Goal: Information Seeking & Learning: Check status

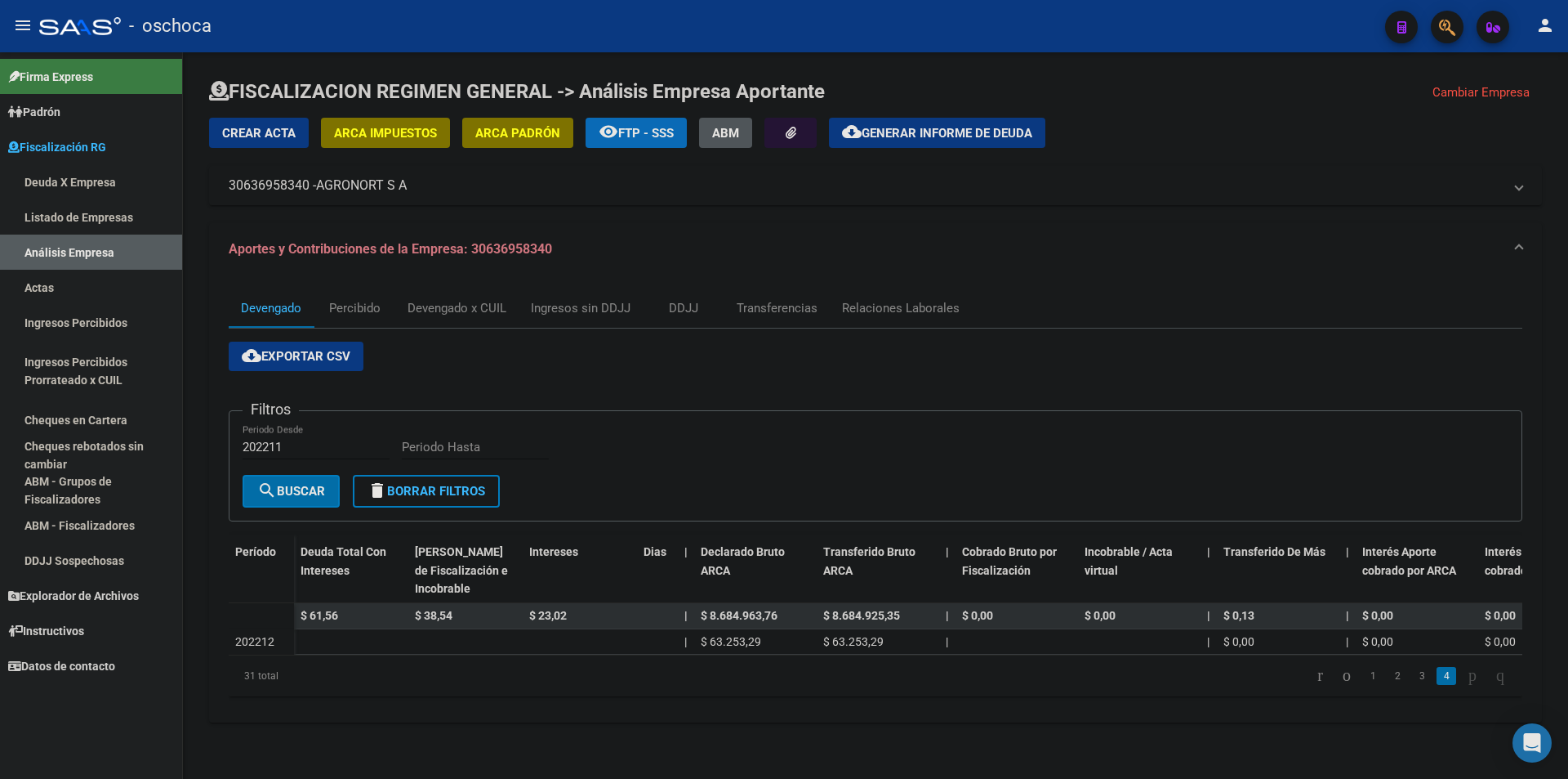
click at [94, 216] on link "Listado de Empresas" at bounding box center [91, 217] width 182 height 35
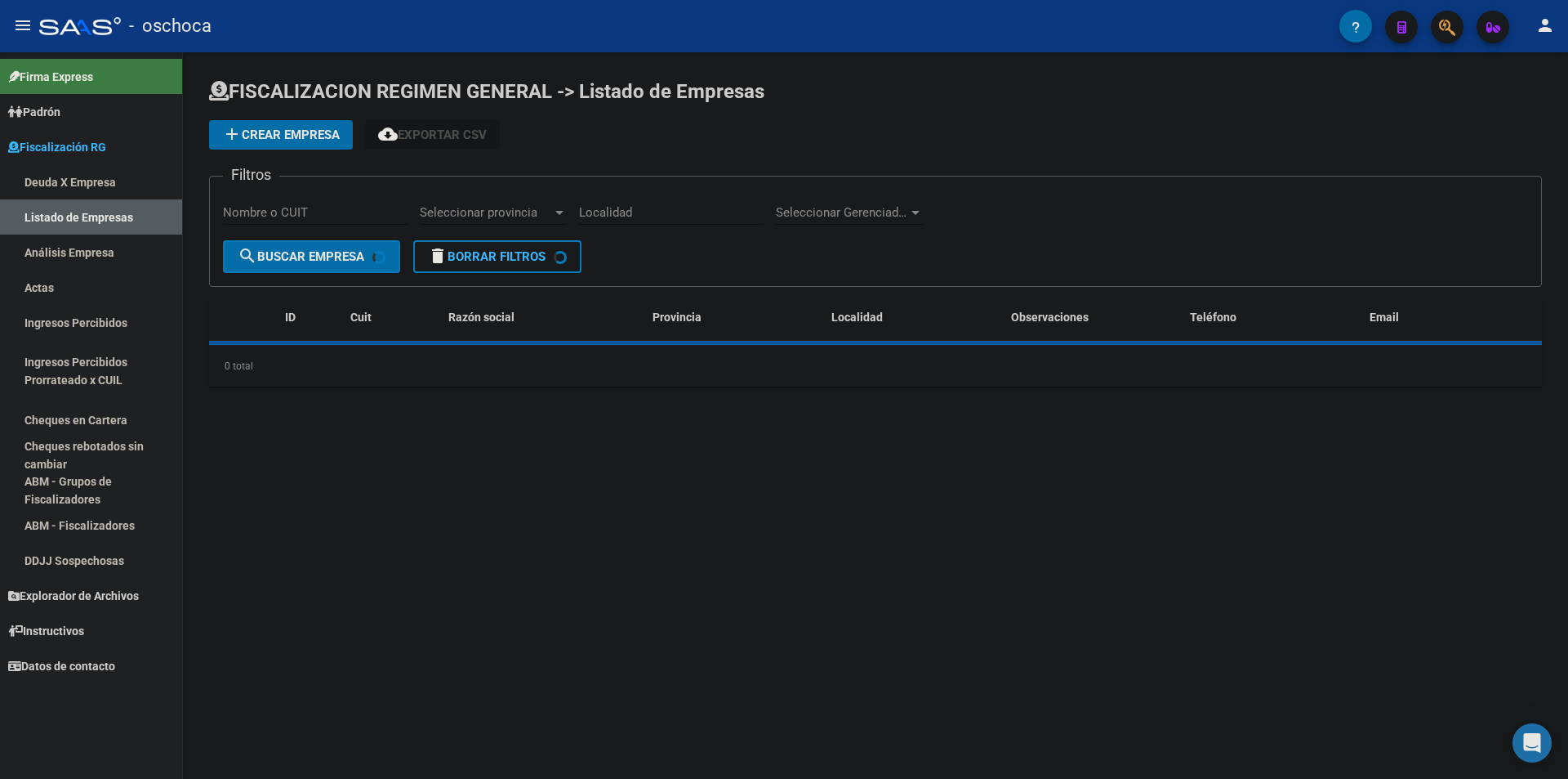
click at [96, 242] on link "Análisis Empresa" at bounding box center [91, 252] width 182 height 35
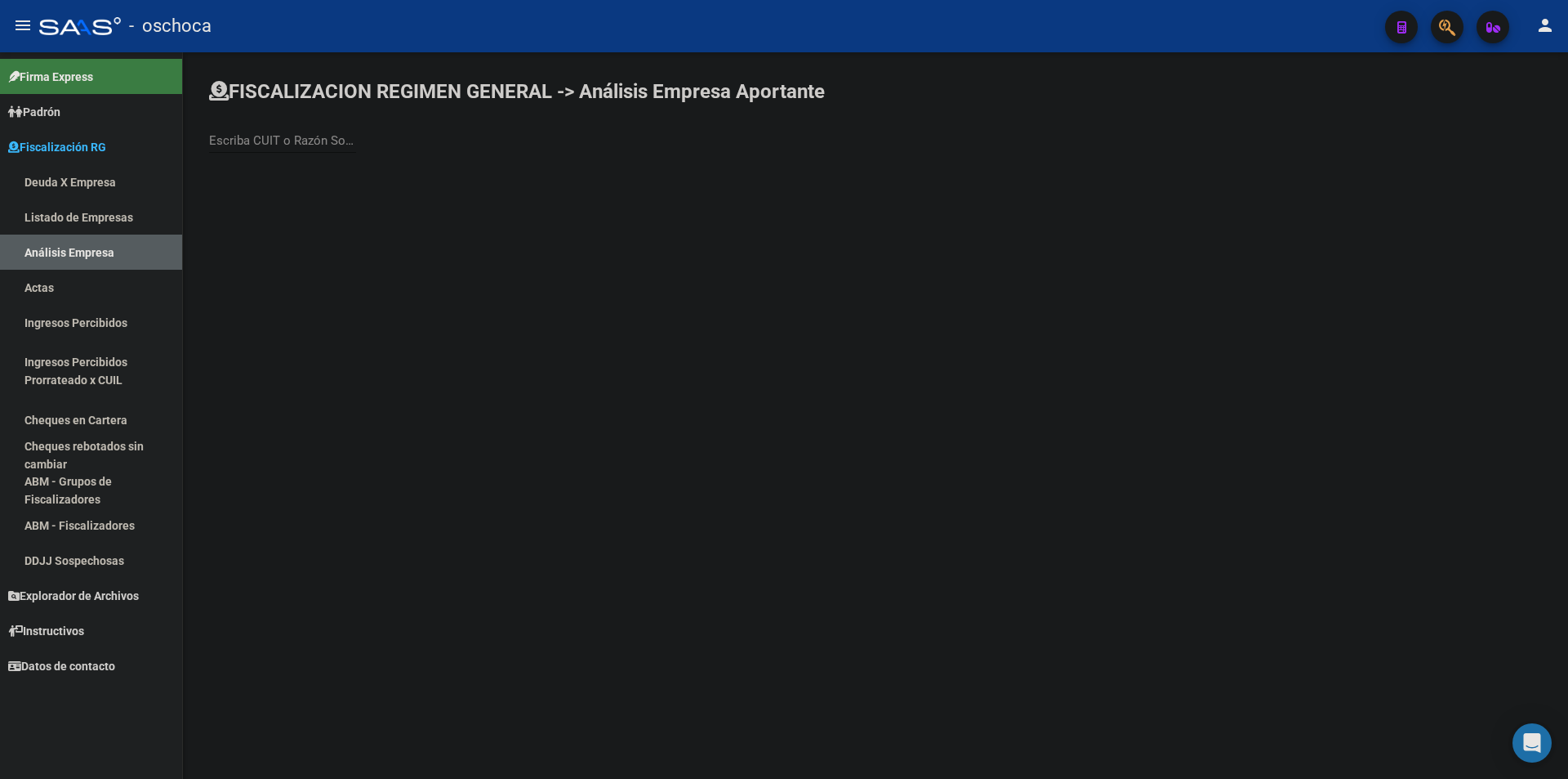
click at [291, 142] on input "Escriba CUIT o Razón Social para buscar" at bounding box center [282, 140] width 147 height 14
type input "golden frui"
click at [385, 166] on span "GOLDEN FRUIT S. A." at bounding box center [454, 172] width 463 height 39
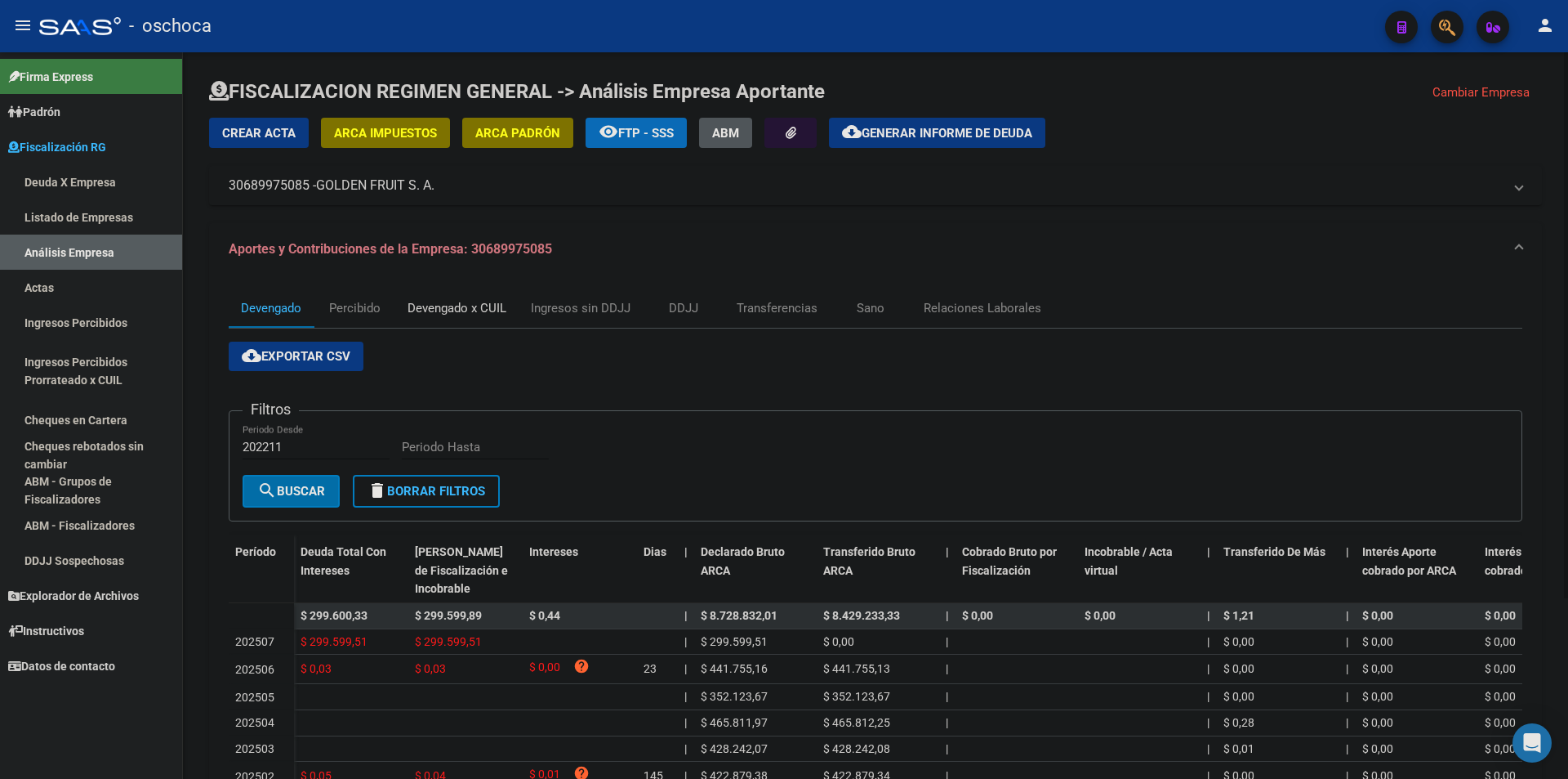
click at [473, 304] on div "Devengado x CUIL" at bounding box center [457, 308] width 99 height 18
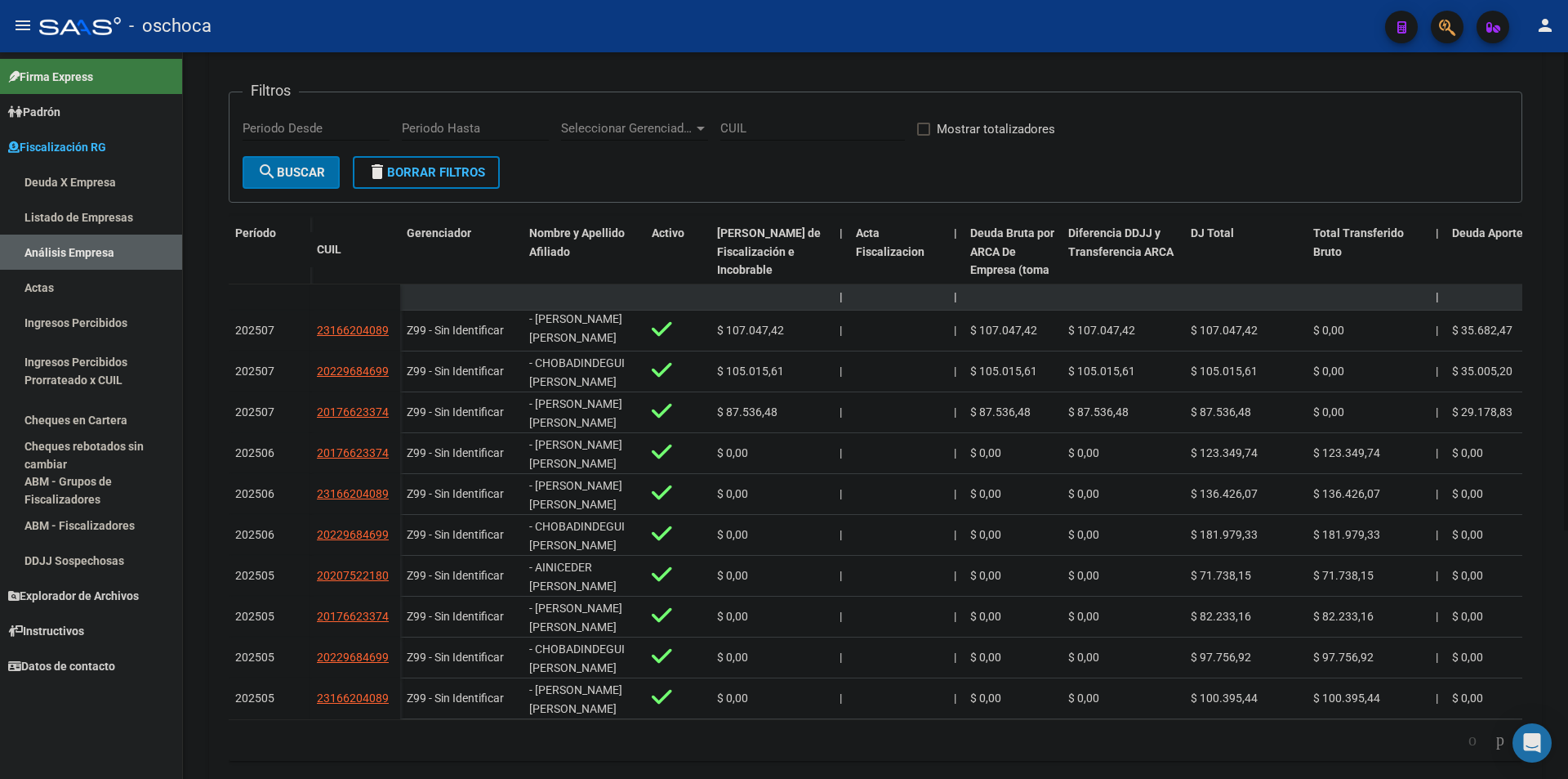
scroll to position [378, 0]
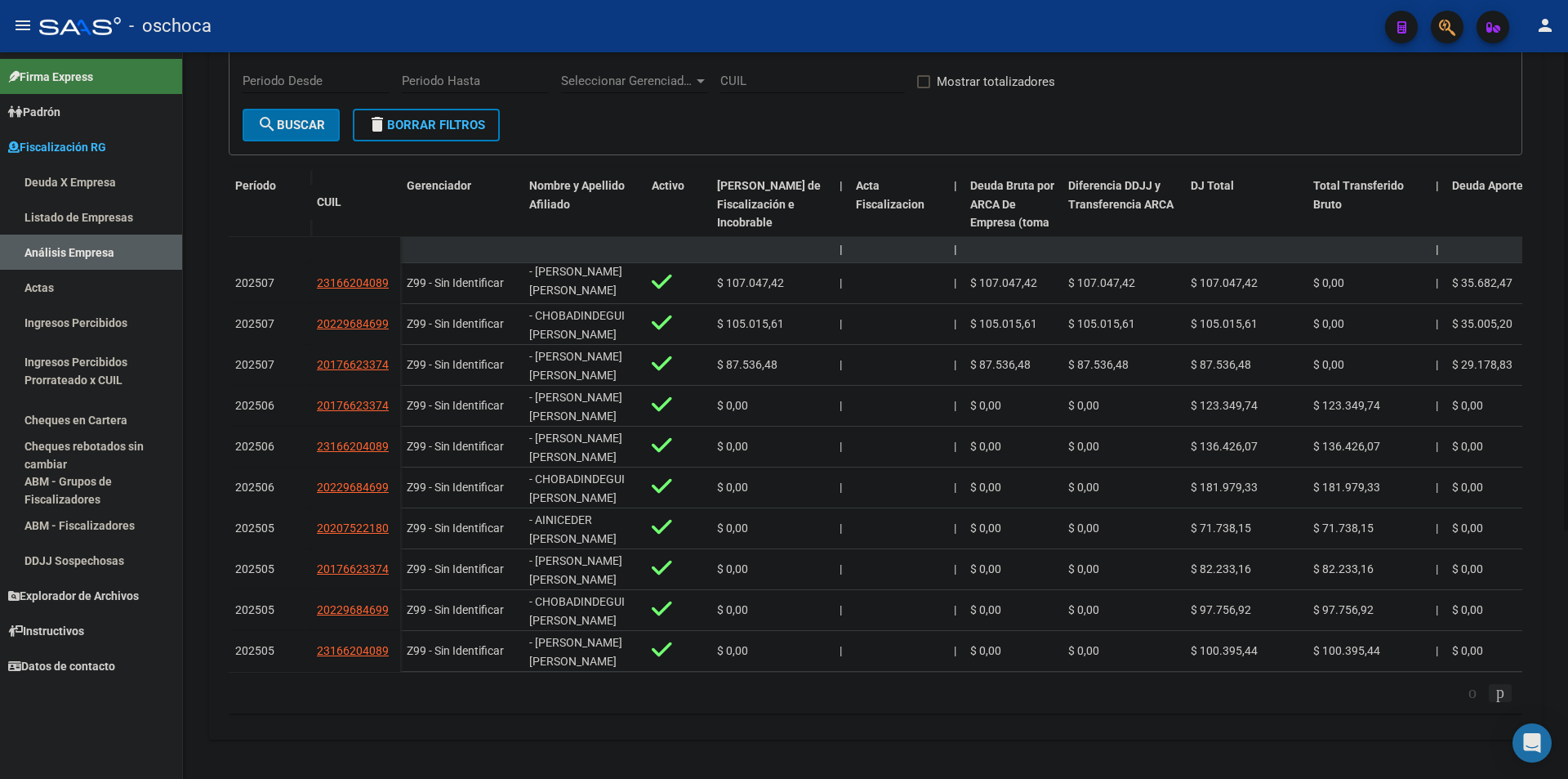
click at [1494, 690] on icon "go to next page" at bounding box center [1501, 692] width 13 height 20
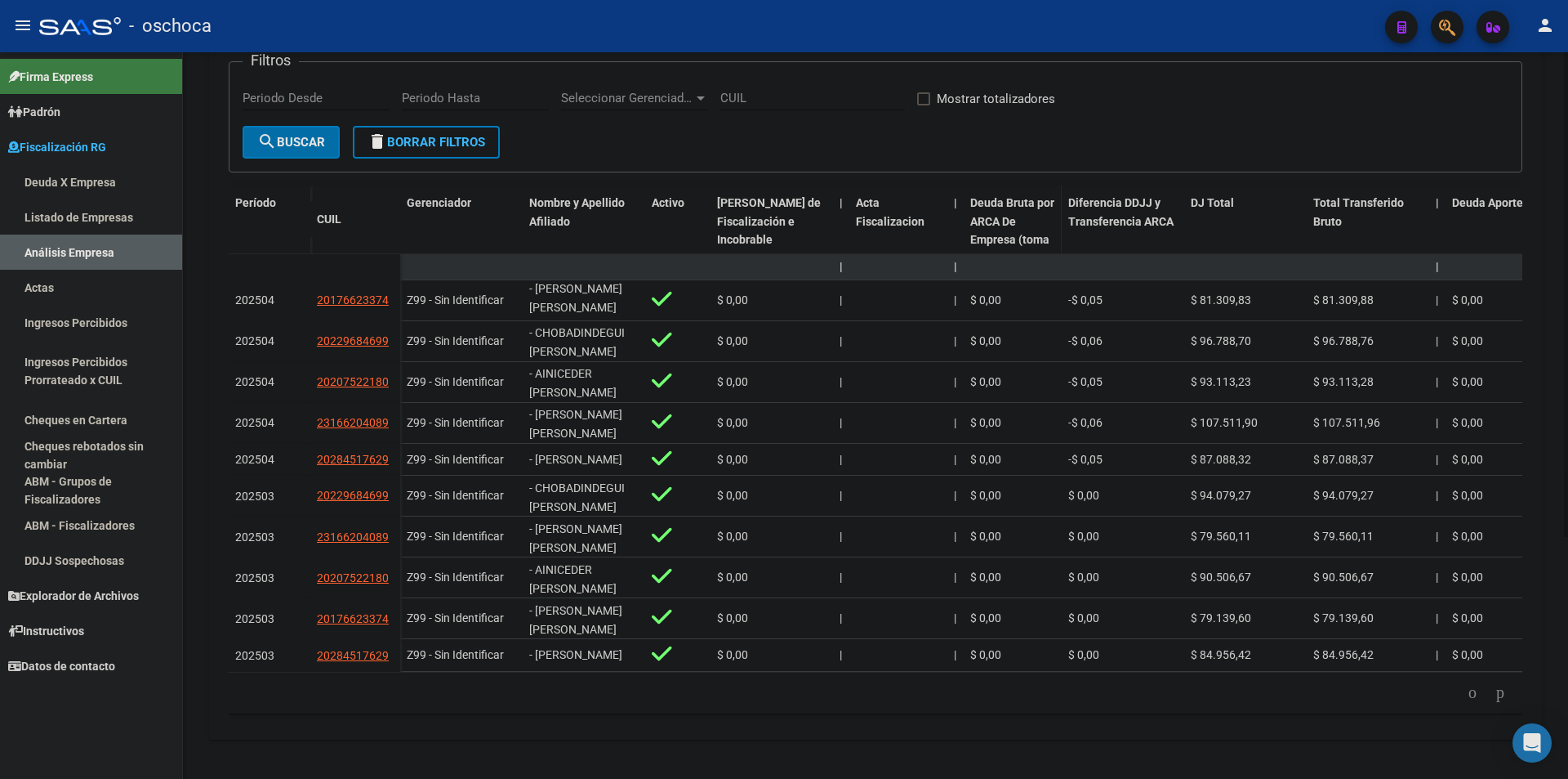
scroll to position [363, 0]
click at [1504, 686] on icon "go to next page" at bounding box center [1501, 692] width 13 height 20
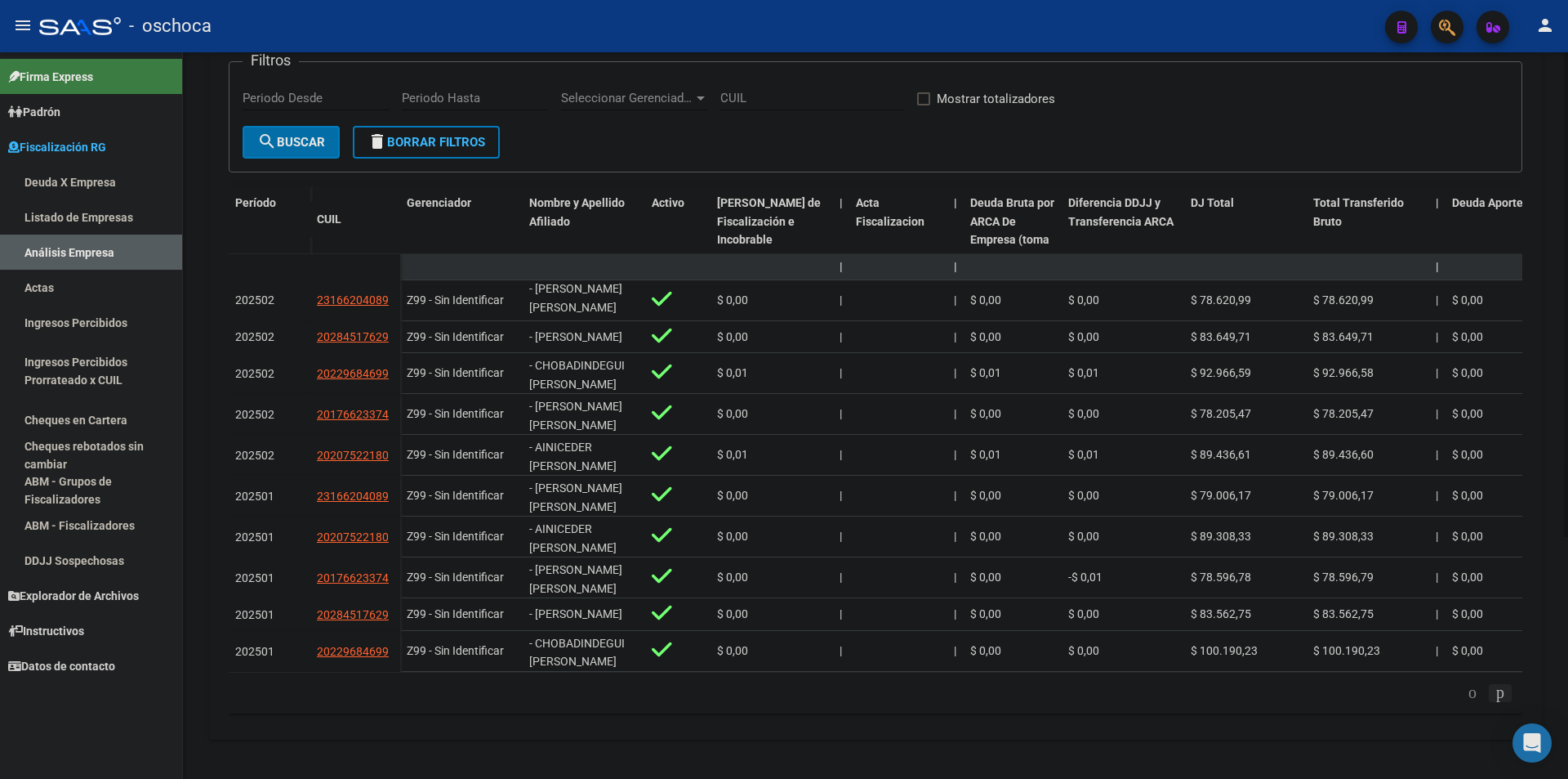
click at [1504, 686] on icon "go to next page" at bounding box center [1501, 692] width 13 height 20
click at [1502, 694] on icon "go to next page" at bounding box center [1501, 692] width 13 height 20
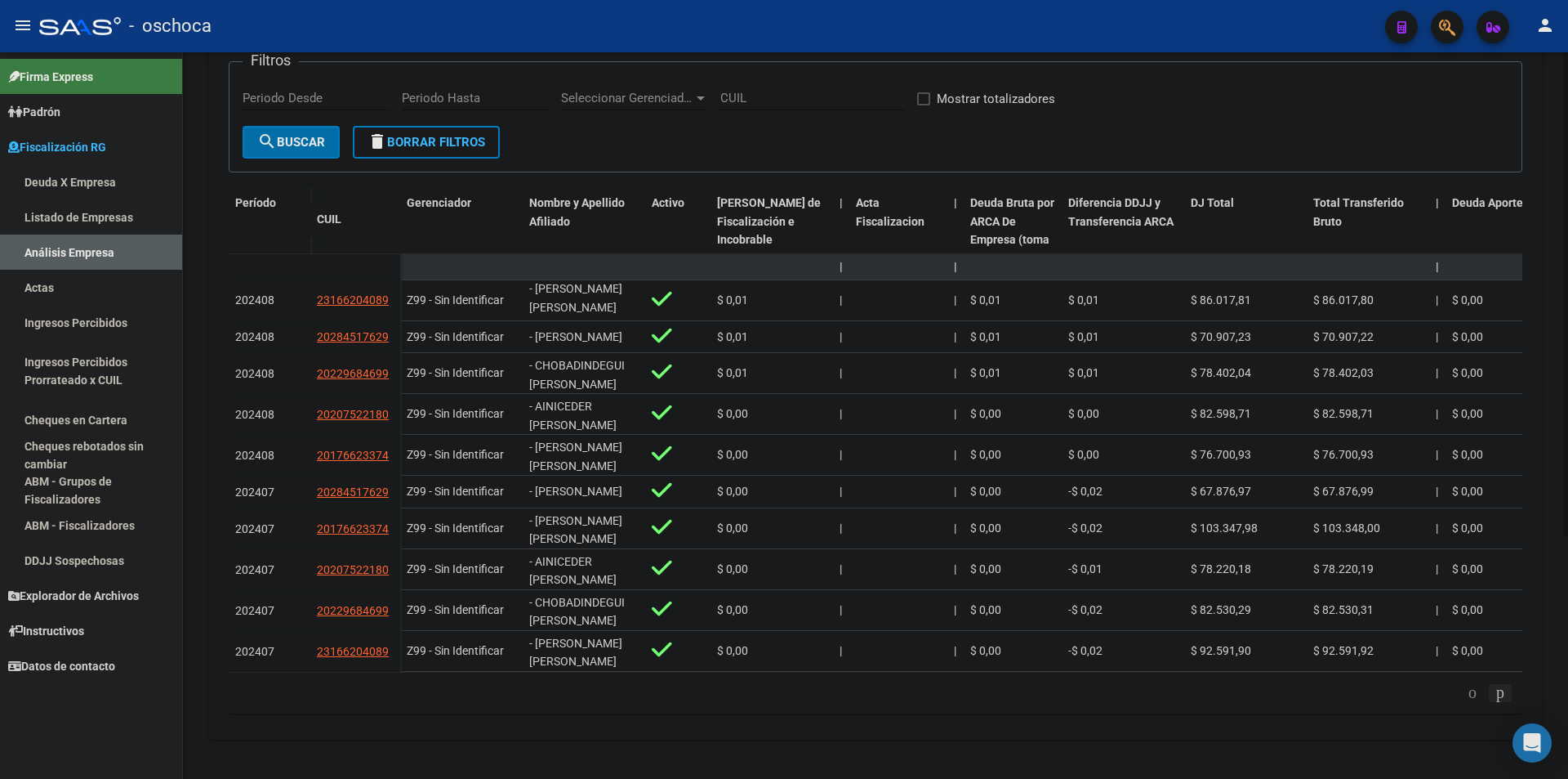
click at [1502, 694] on icon "go to next page" at bounding box center [1501, 692] width 13 height 20
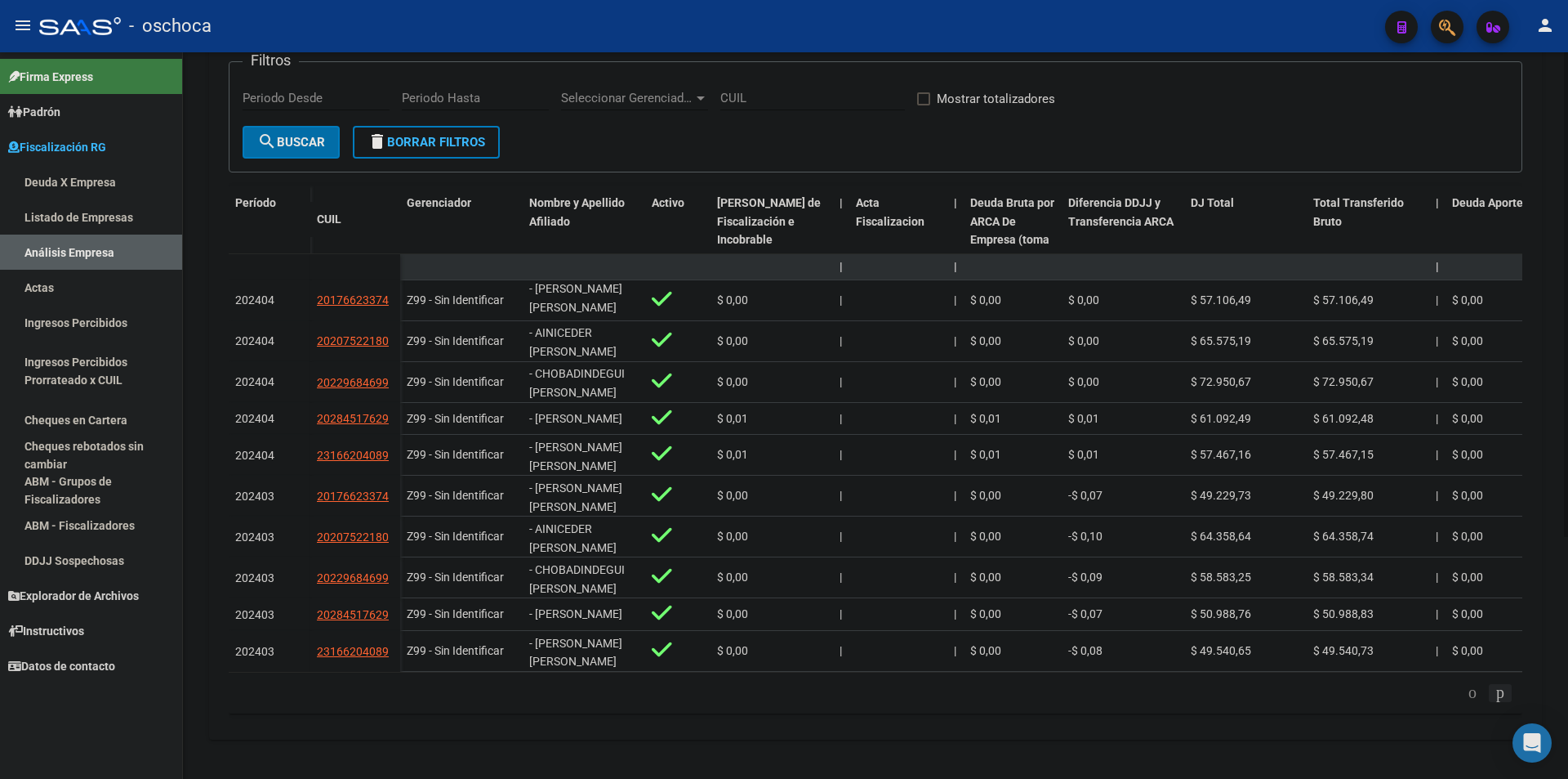
click at [1497, 694] on icon "go to next page" at bounding box center [1501, 692] width 13 height 20
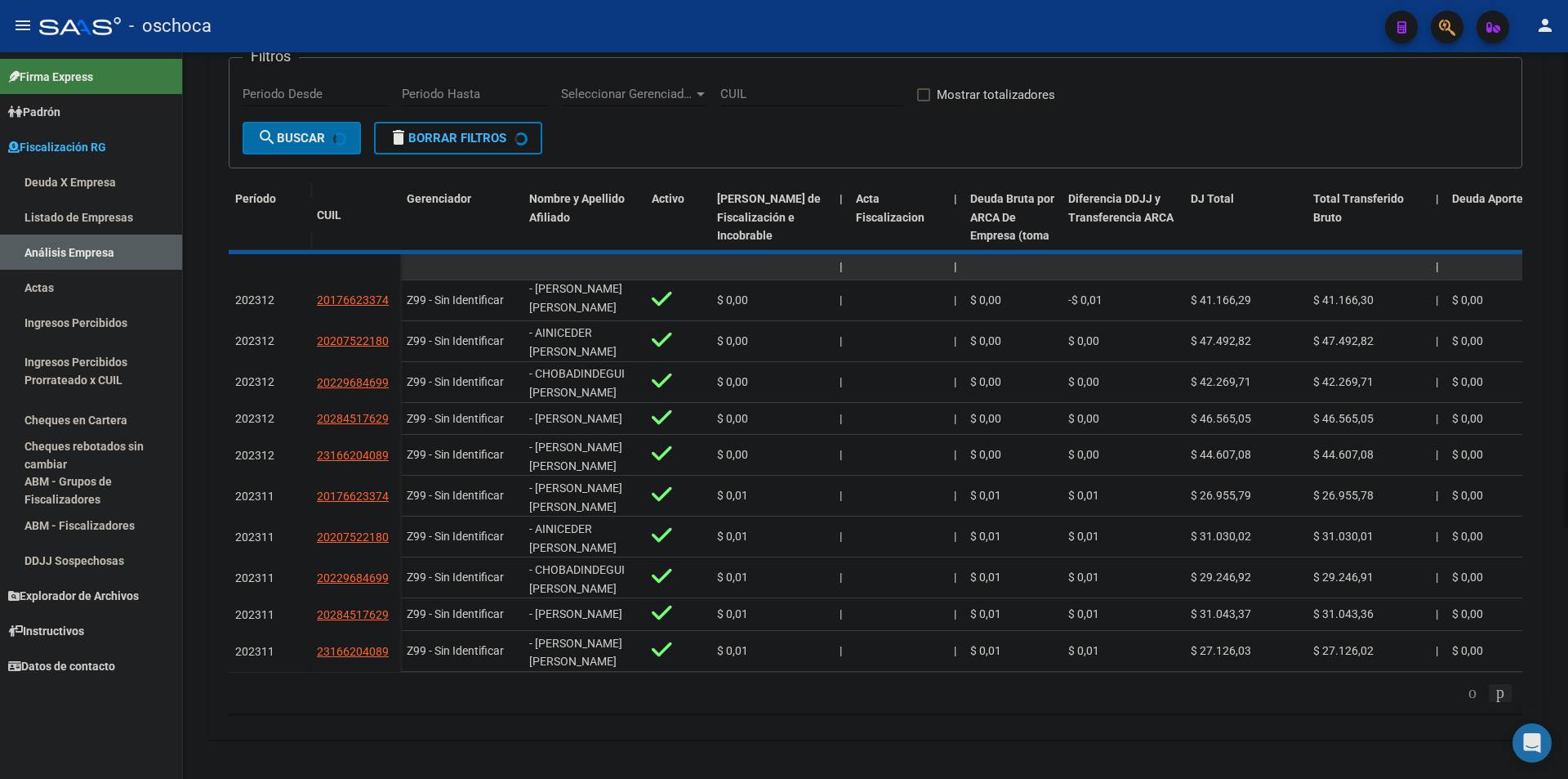
click at [1497, 694] on div "179.769.313.486.231.570.000.000.000.000.000.000.000.000.000.000.000.000.000.000…" at bounding box center [876, 693] width 1294 height 41
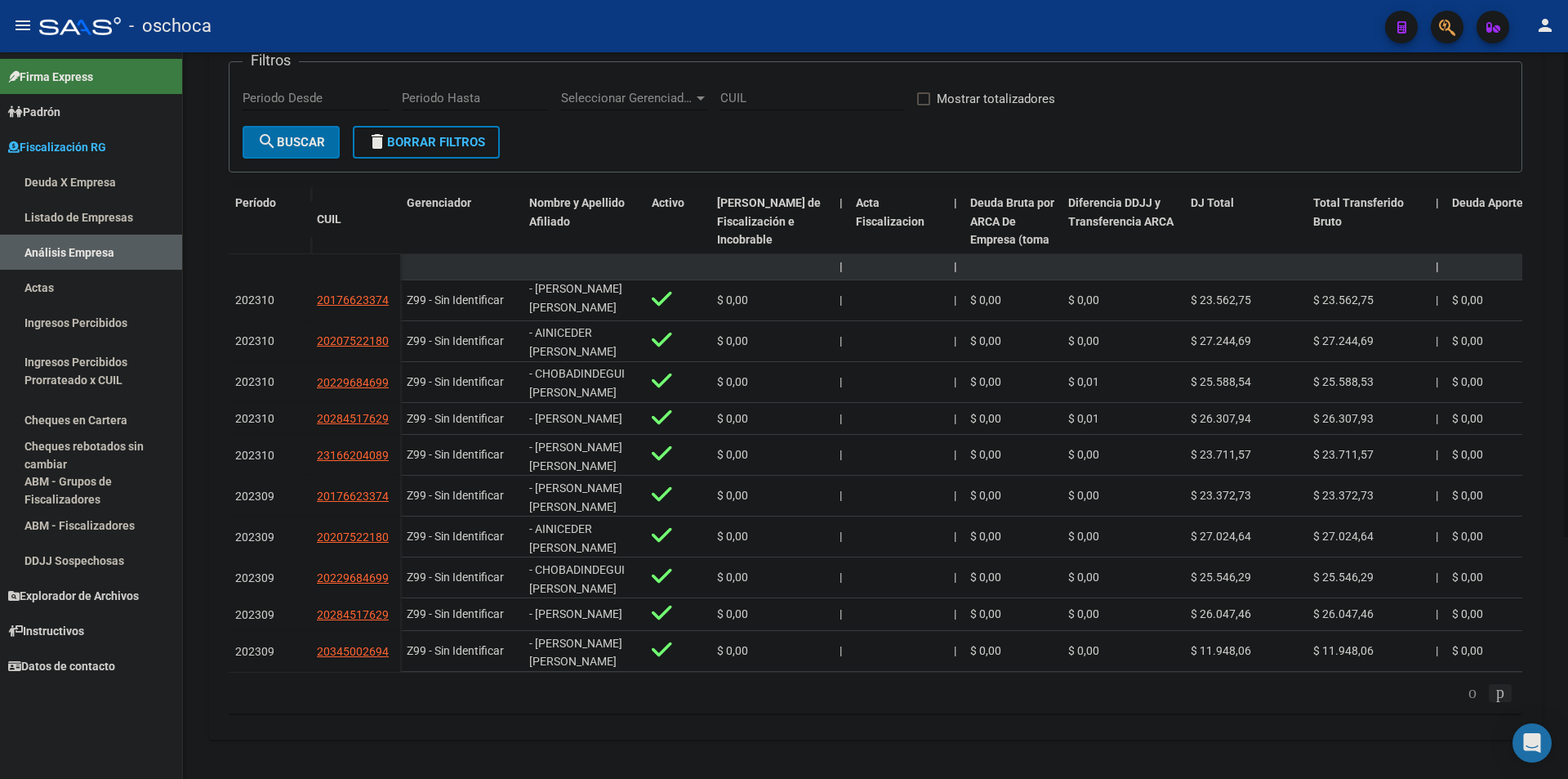
click at [1497, 694] on icon "go to next page" at bounding box center [1501, 692] width 13 height 20
click at [1466, 695] on icon "go to previous page" at bounding box center [1473, 692] width 13 height 20
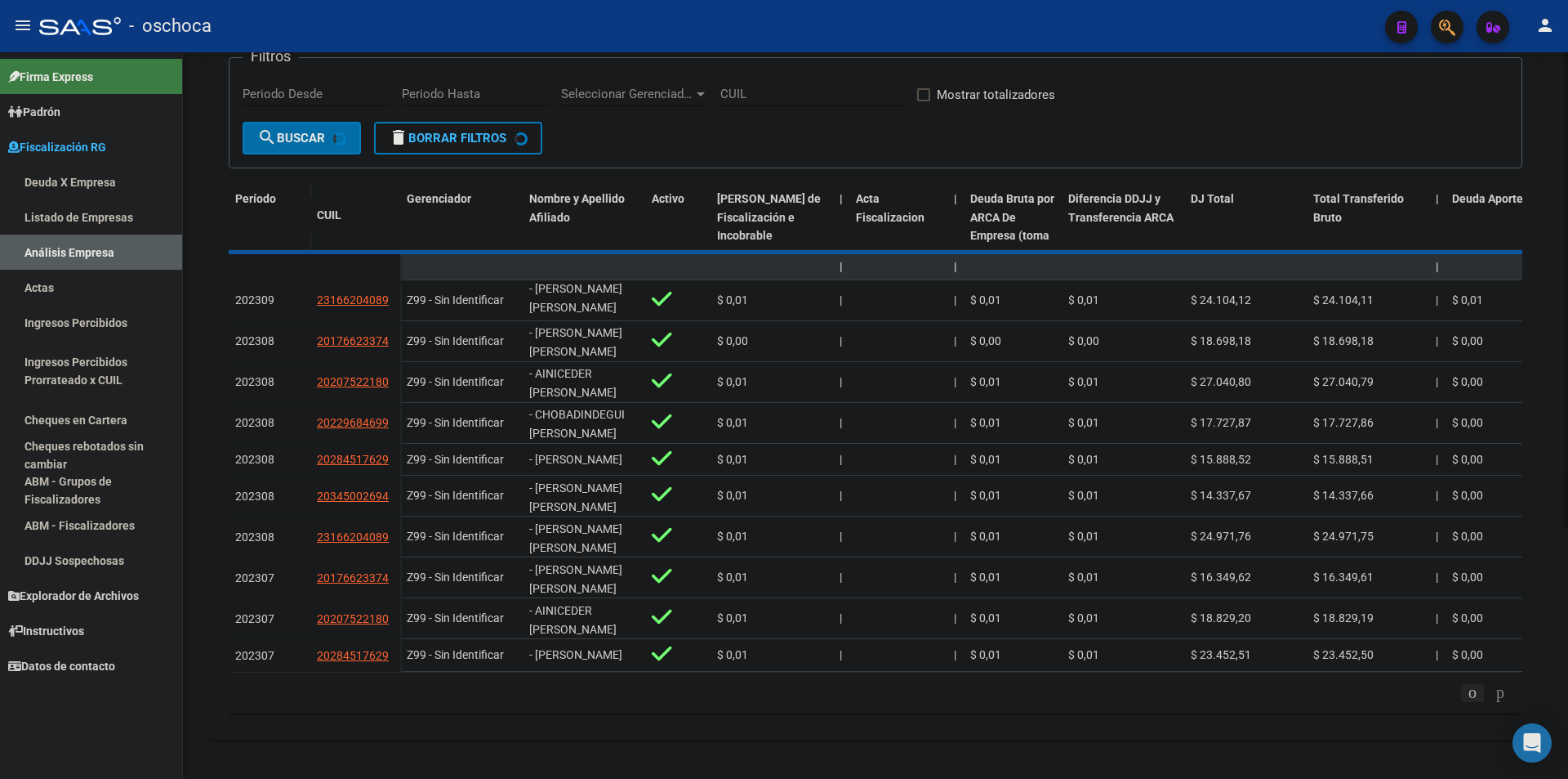
click at [1456, 695] on div "179.769.313.486.231.570.000.000.000.000.000.000.000.000.000.000.000.000.000.000…" at bounding box center [876, 693] width 1294 height 41
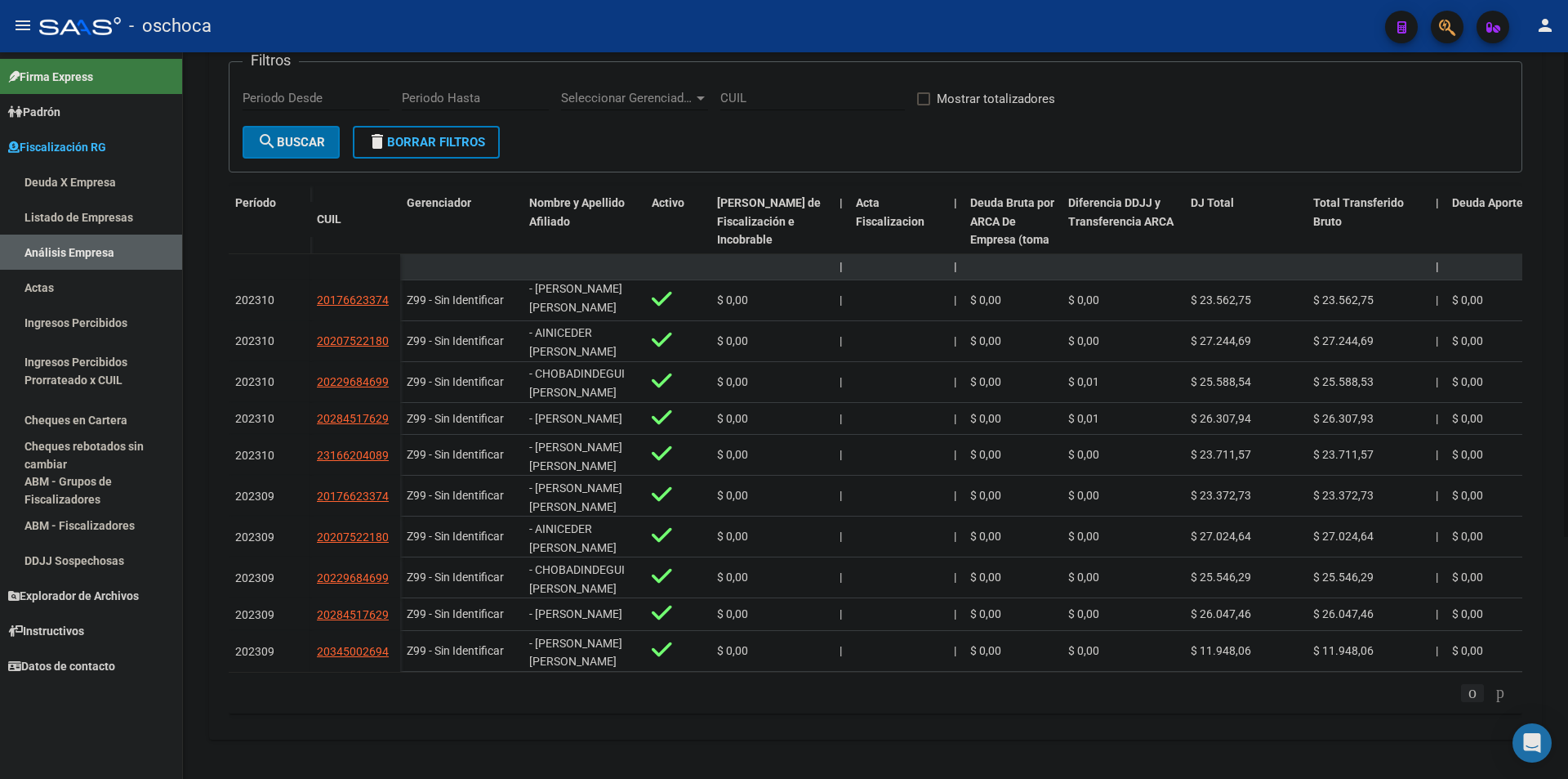
click at [1466, 695] on icon "go to previous page" at bounding box center [1473, 692] width 13 height 20
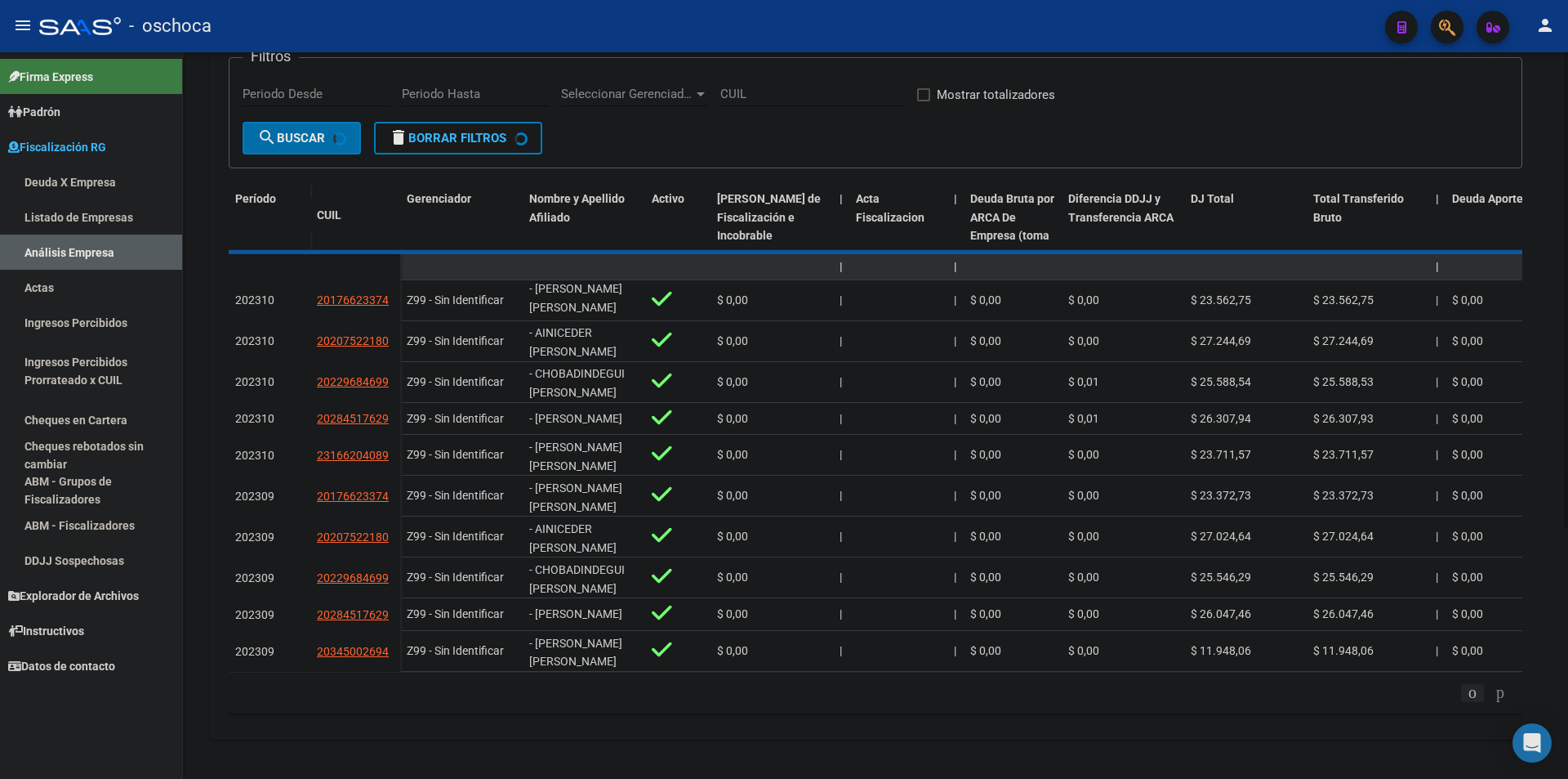
click at [1456, 695] on div "179.769.313.486.231.570.000.000.000.000.000.000.000.000.000.000.000.000.000.000…" at bounding box center [876, 693] width 1294 height 41
click at [1456, 694] on div "179.769.313.486.231.570.000.000.000.000.000.000.000.000.000.000.000.000.000.000…" at bounding box center [876, 693] width 1294 height 41
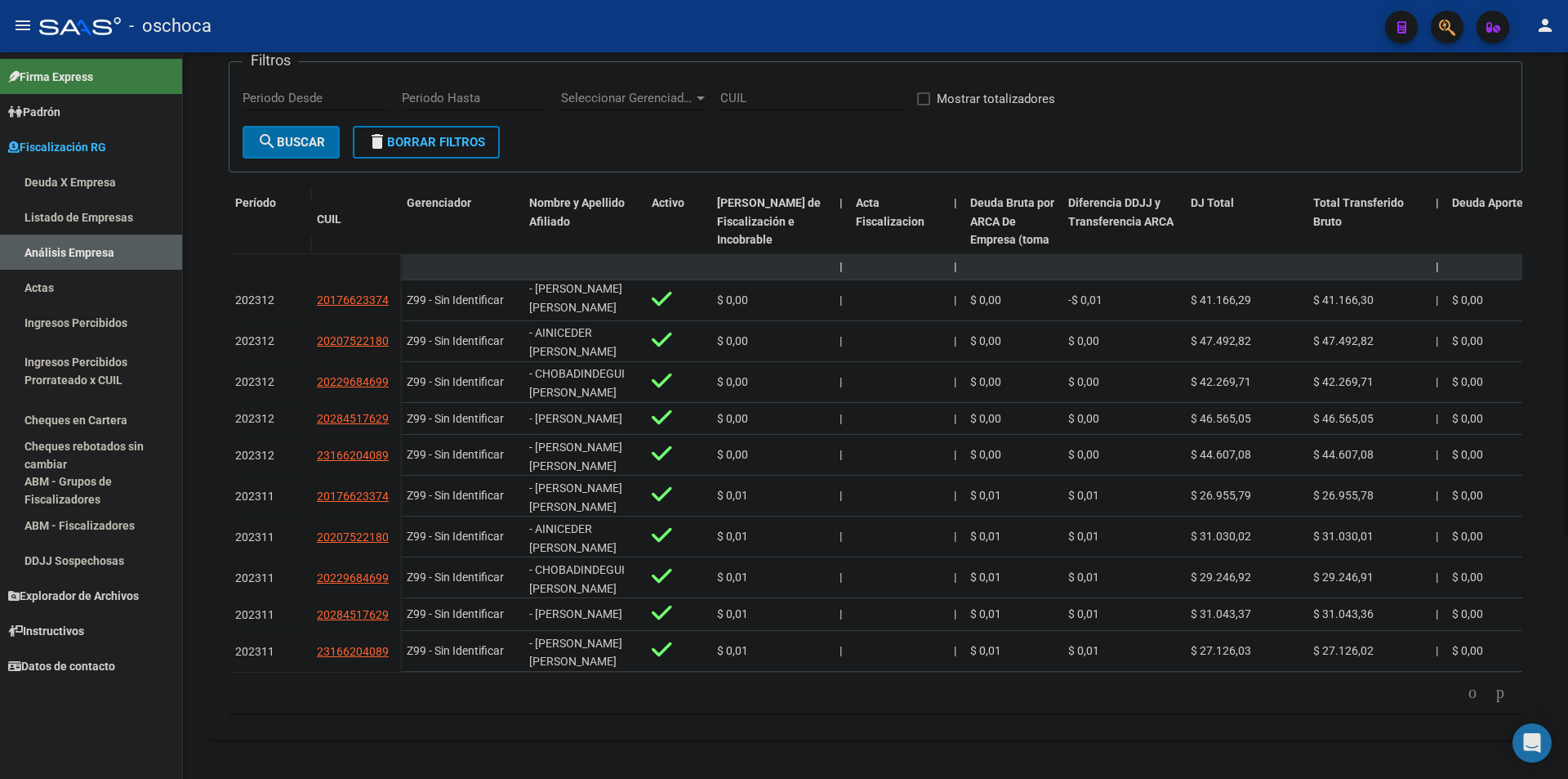
click at [1466, 694] on icon "go to previous page" at bounding box center [1473, 692] width 13 height 20
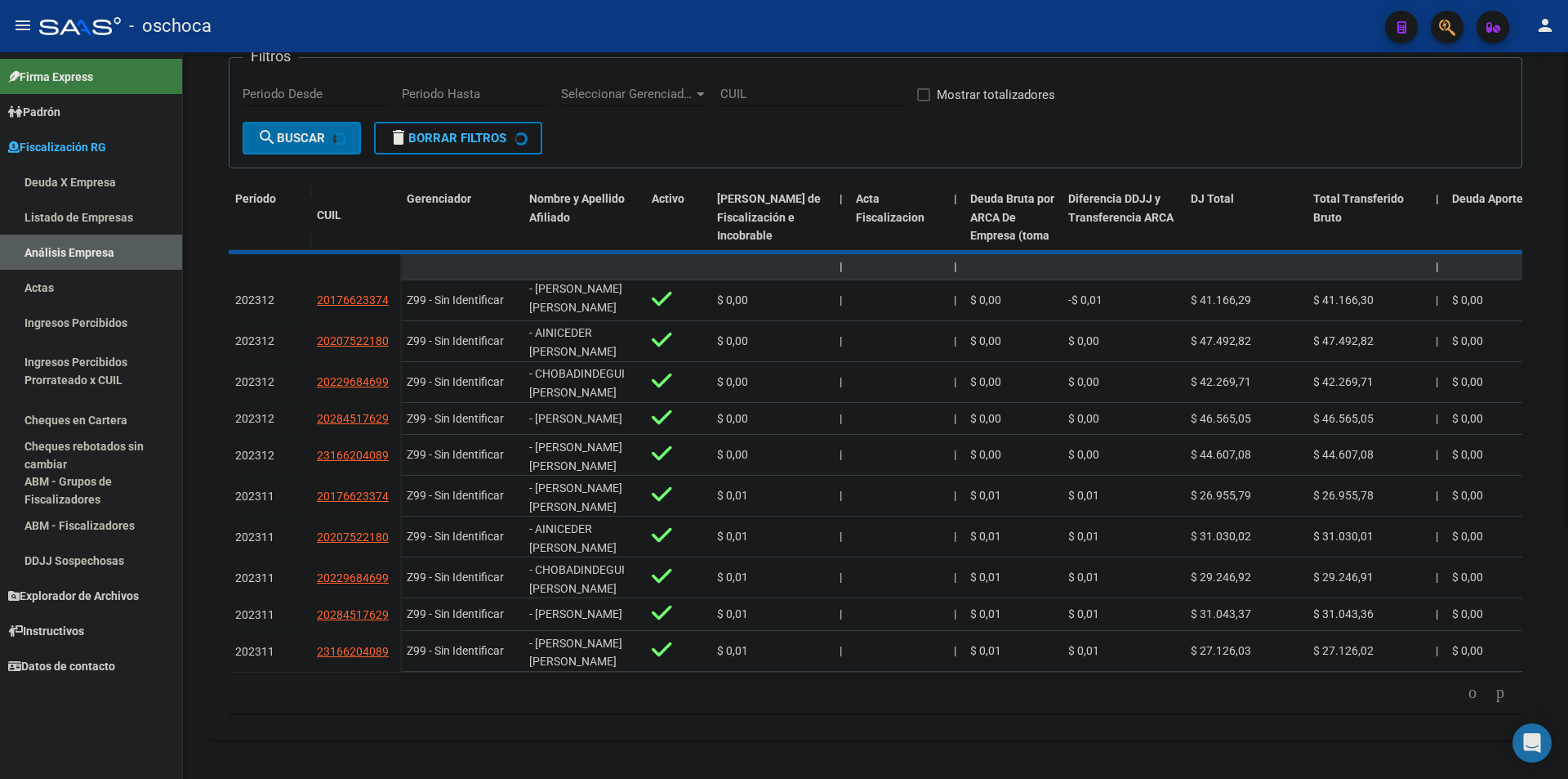
click at [1456, 694] on div "179.769.313.486.231.570.000.000.000.000.000.000.000.000.000.000.000.000.000.000…" at bounding box center [876, 693] width 1294 height 41
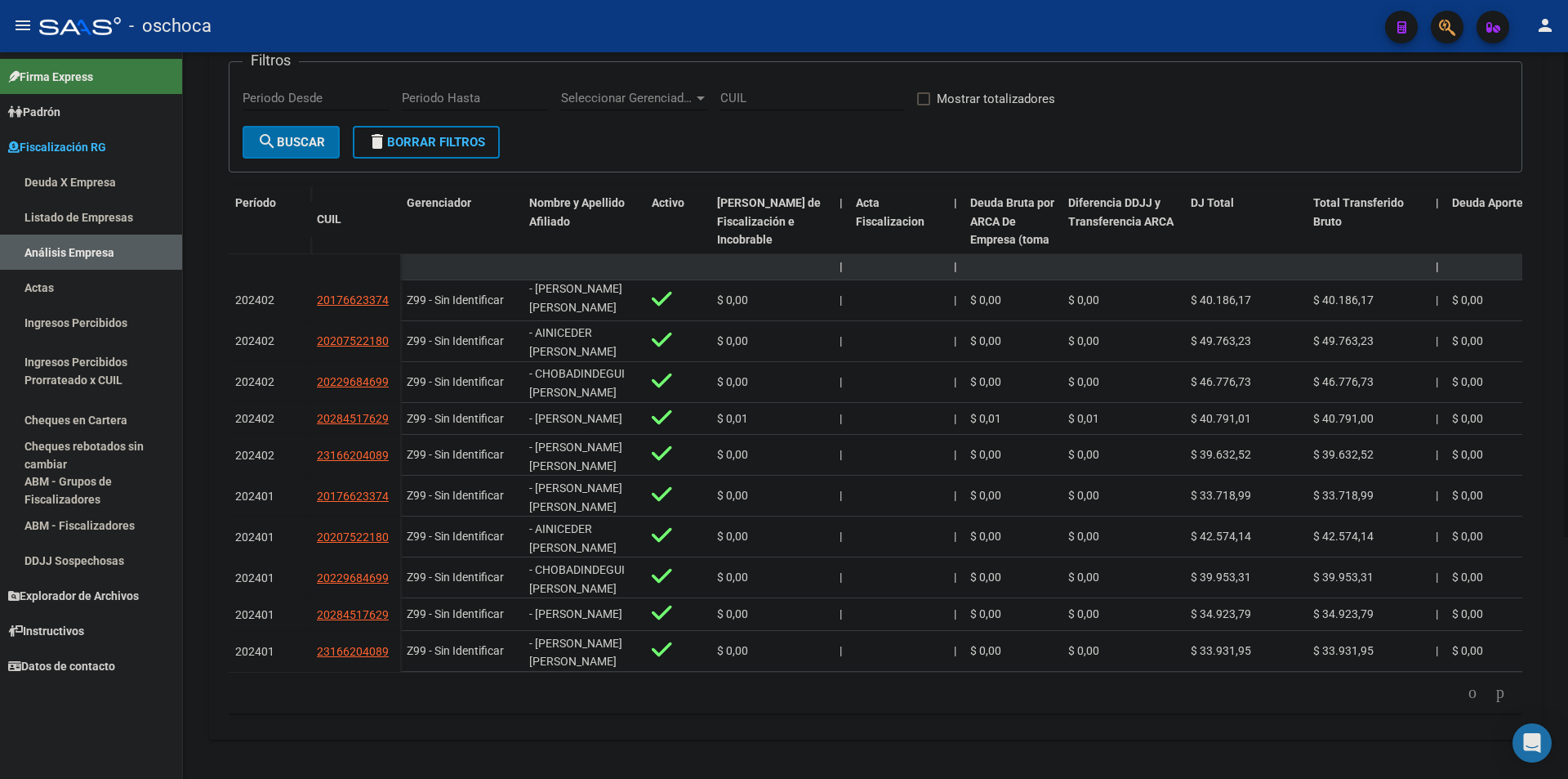
click at [1466, 694] on icon "go to previous page" at bounding box center [1473, 692] width 13 height 20
